Goal: Check status: Check status

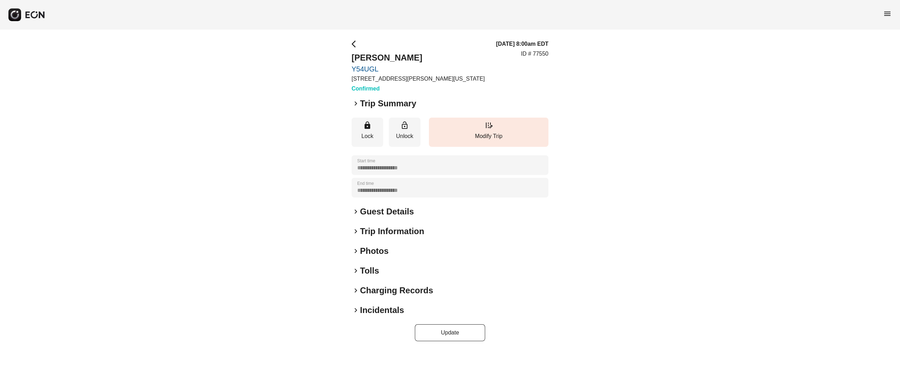
click at [543, 52] on p "ID # 77550" at bounding box center [534, 54] width 27 height 8
copy p "77550"
